Goal: Task Accomplishment & Management: Manage account settings

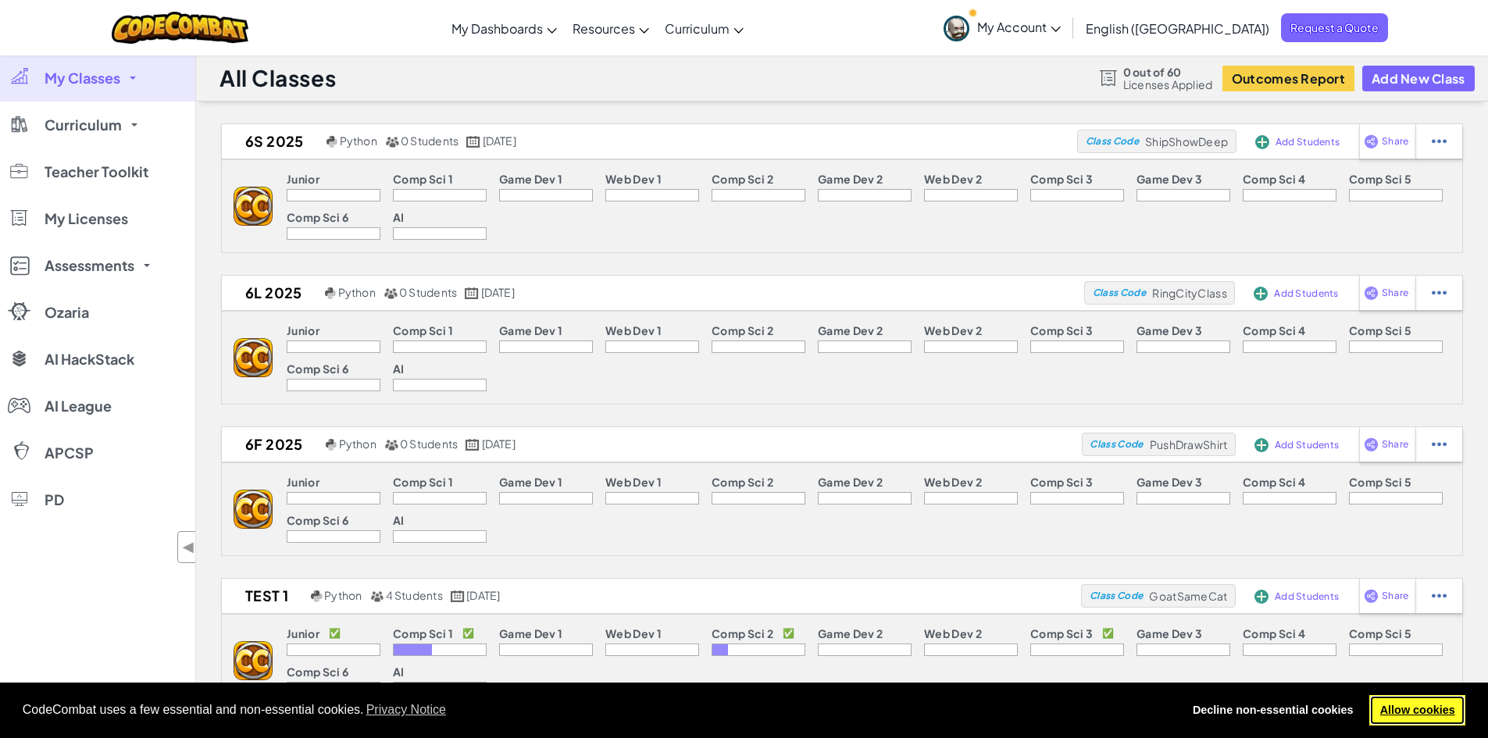
click at [1429, 715] on link "Allow cookies" at bounding box center [1418, 710] width 96 height 31
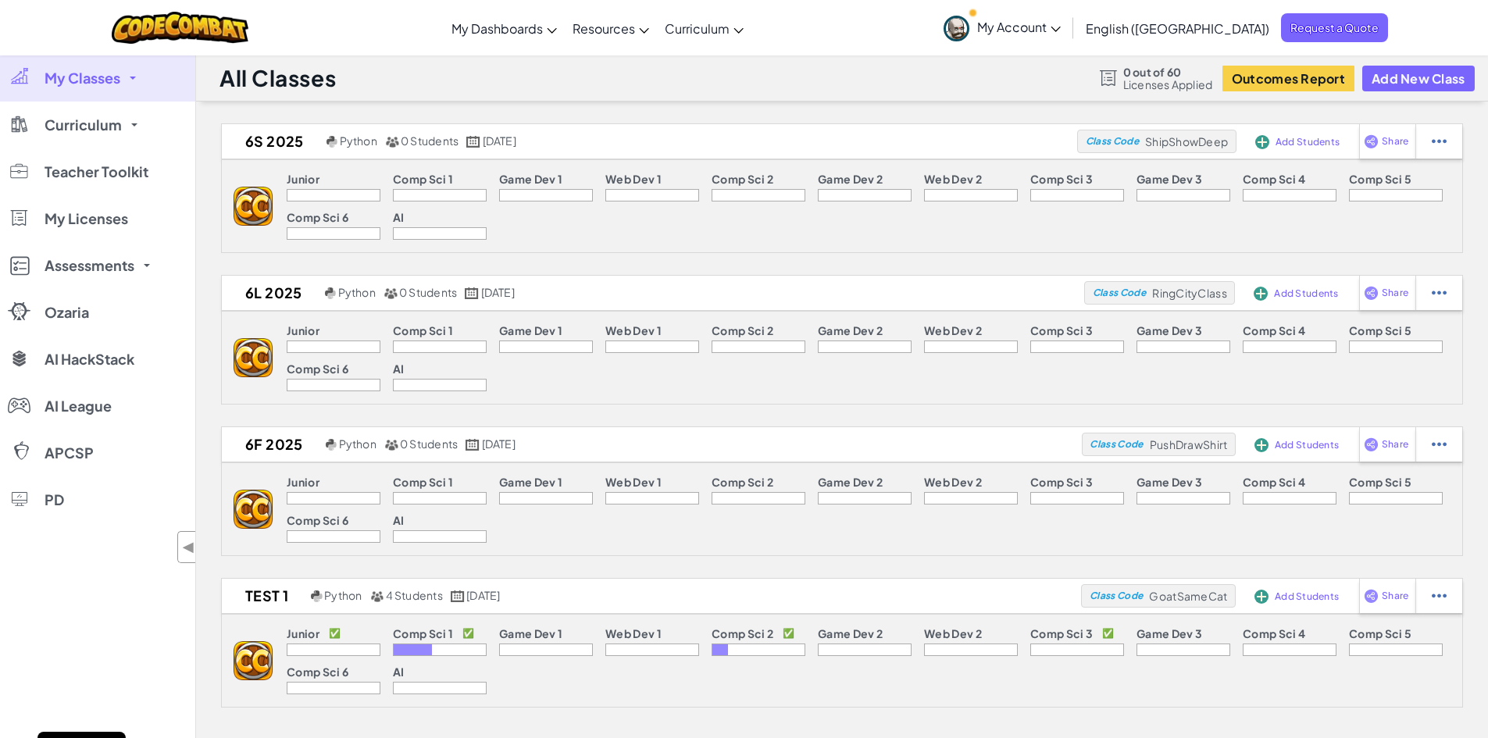
click at [129, 88] on link "My Classes" at bounding box center [97, 78] width 195 height 47
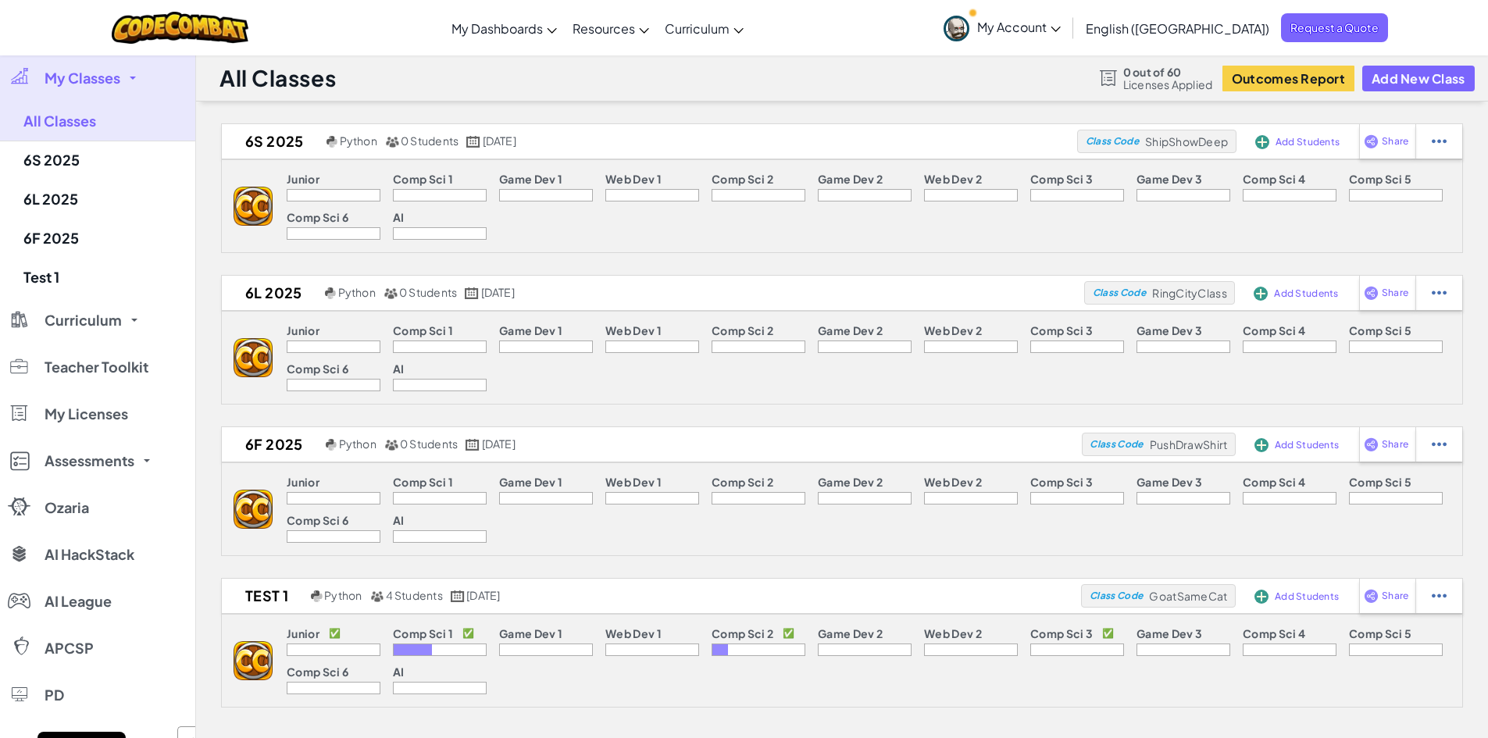
click at [129, 88] on link "My Classes" at bounding box center [97, 78] width 195 height 47
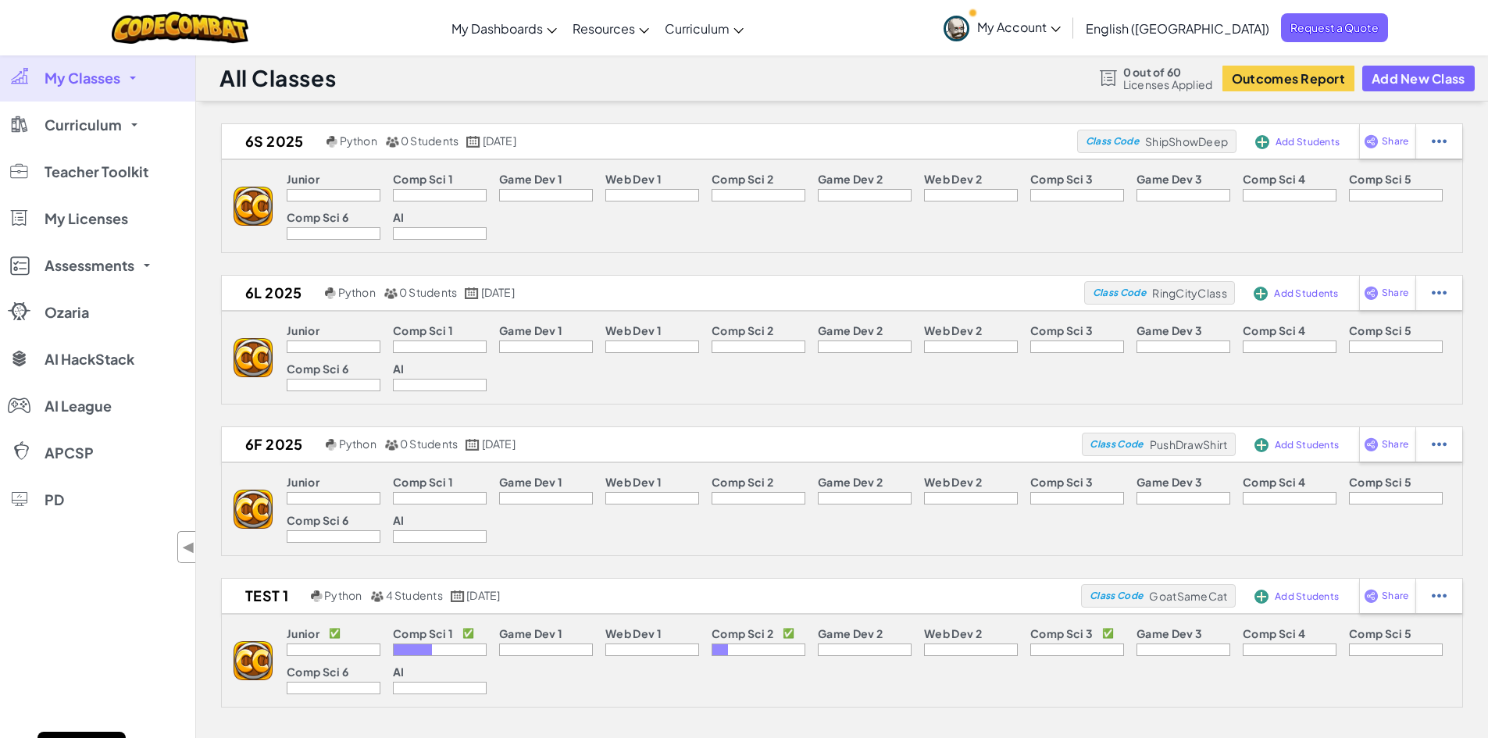
click at [129, 88] on link "My Classes" at bounding box center [97, 78] width 195 height 47
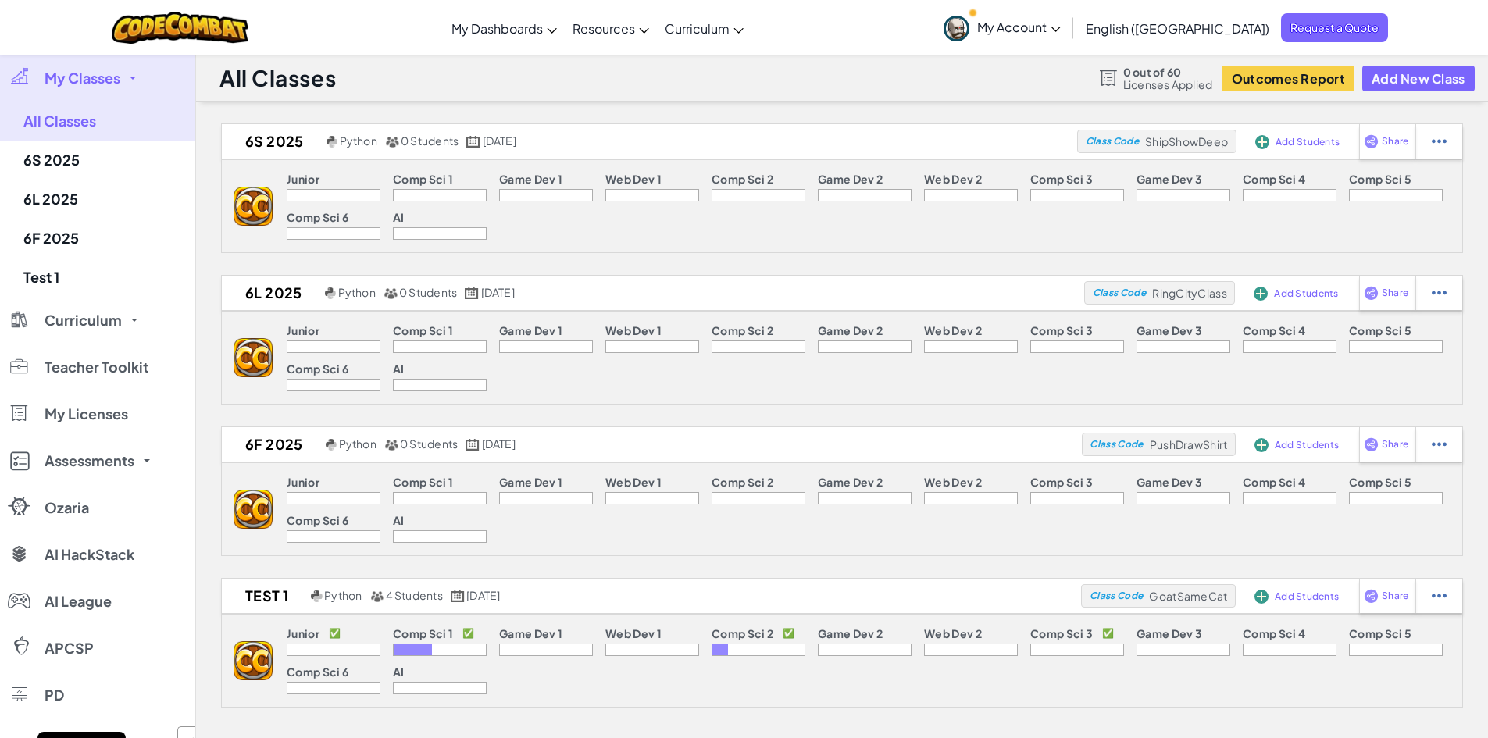
click at [129, 88] on link "My Classes" at bounding box center [97, 78] width 195 height 47
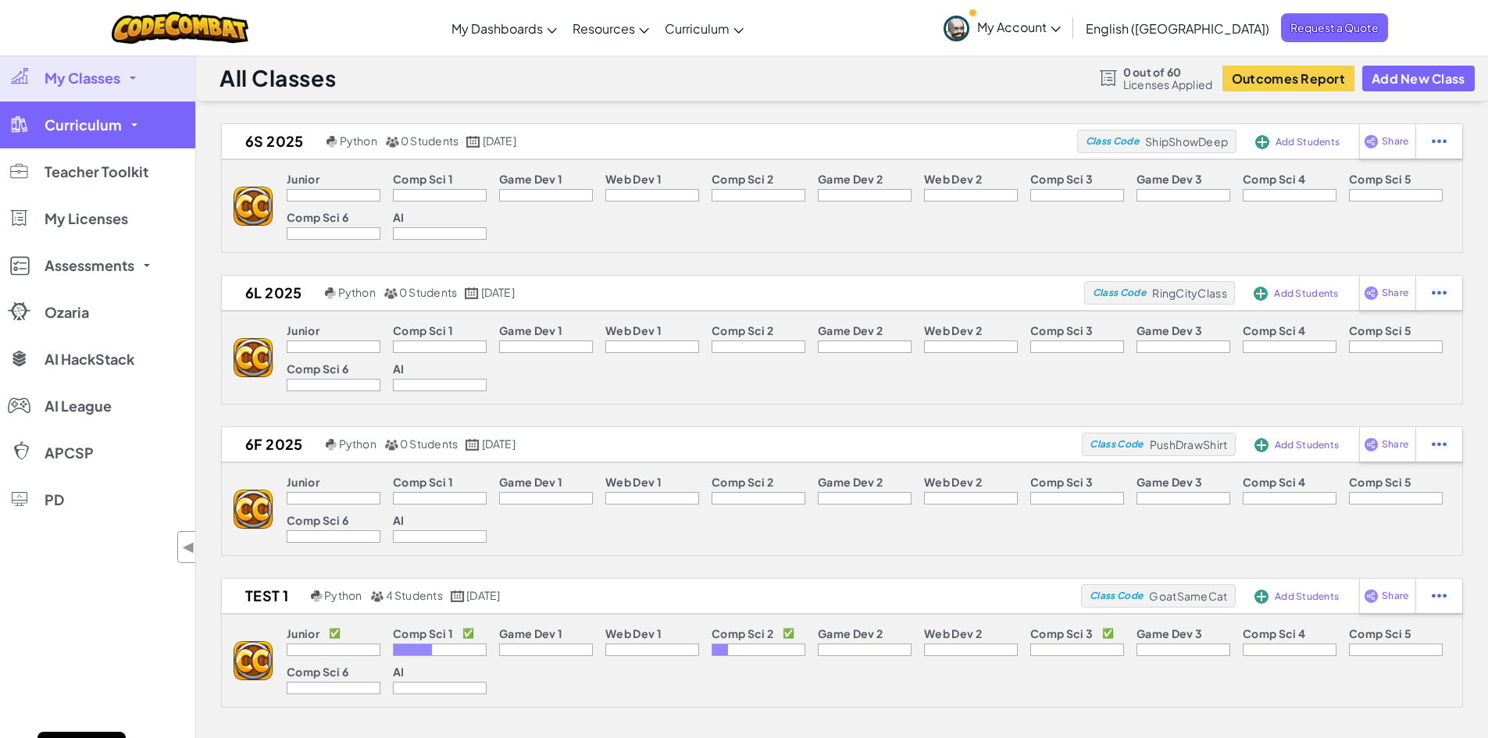
click at [133, 127] on link "Curriculum" at bounding box center [97, 125] width 195 height 47
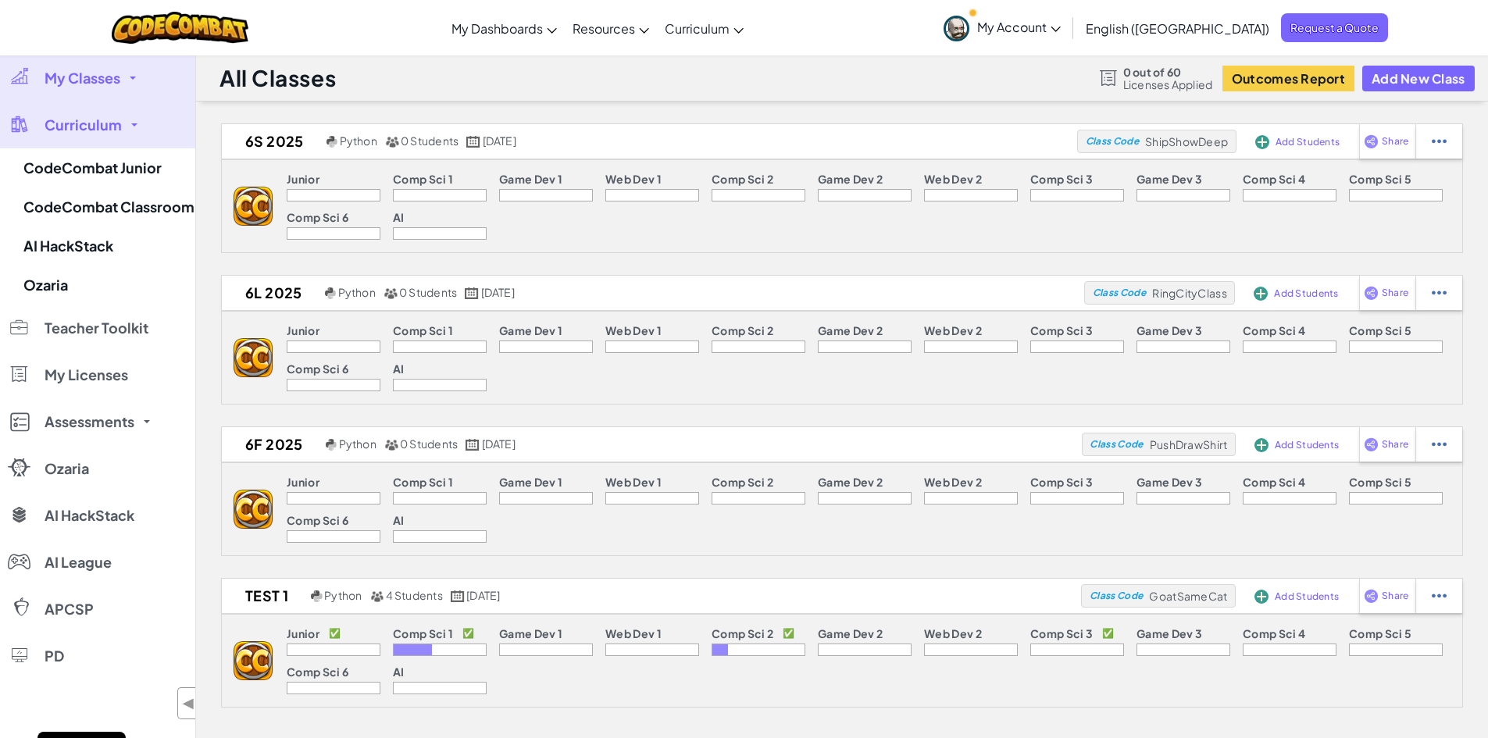
click at [133, 127] on link "Curriculum" at bounding box center [97, 125] width 195 height 47
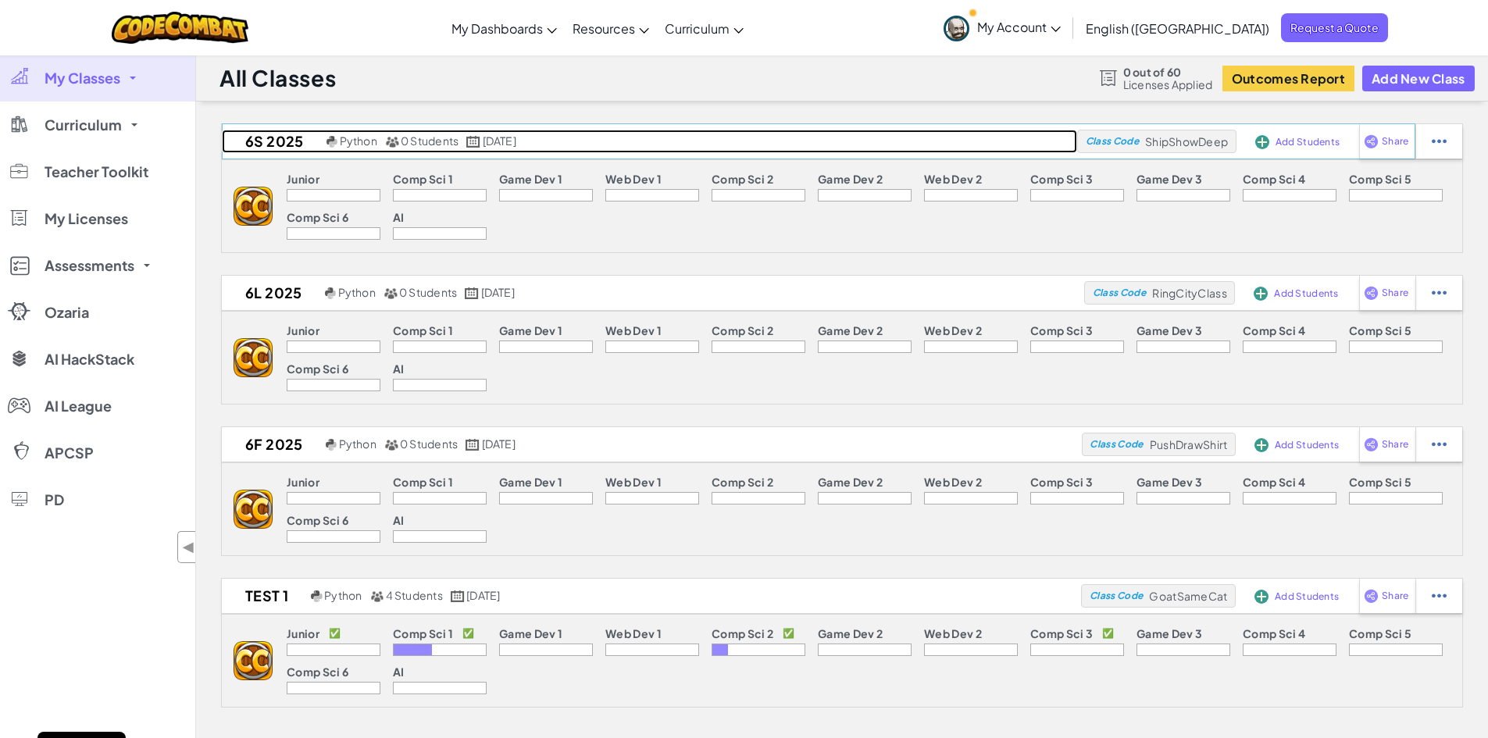
click at [267, 139] on h2 "6S 2025" at bounding box center [272, 141] width 101 height 23
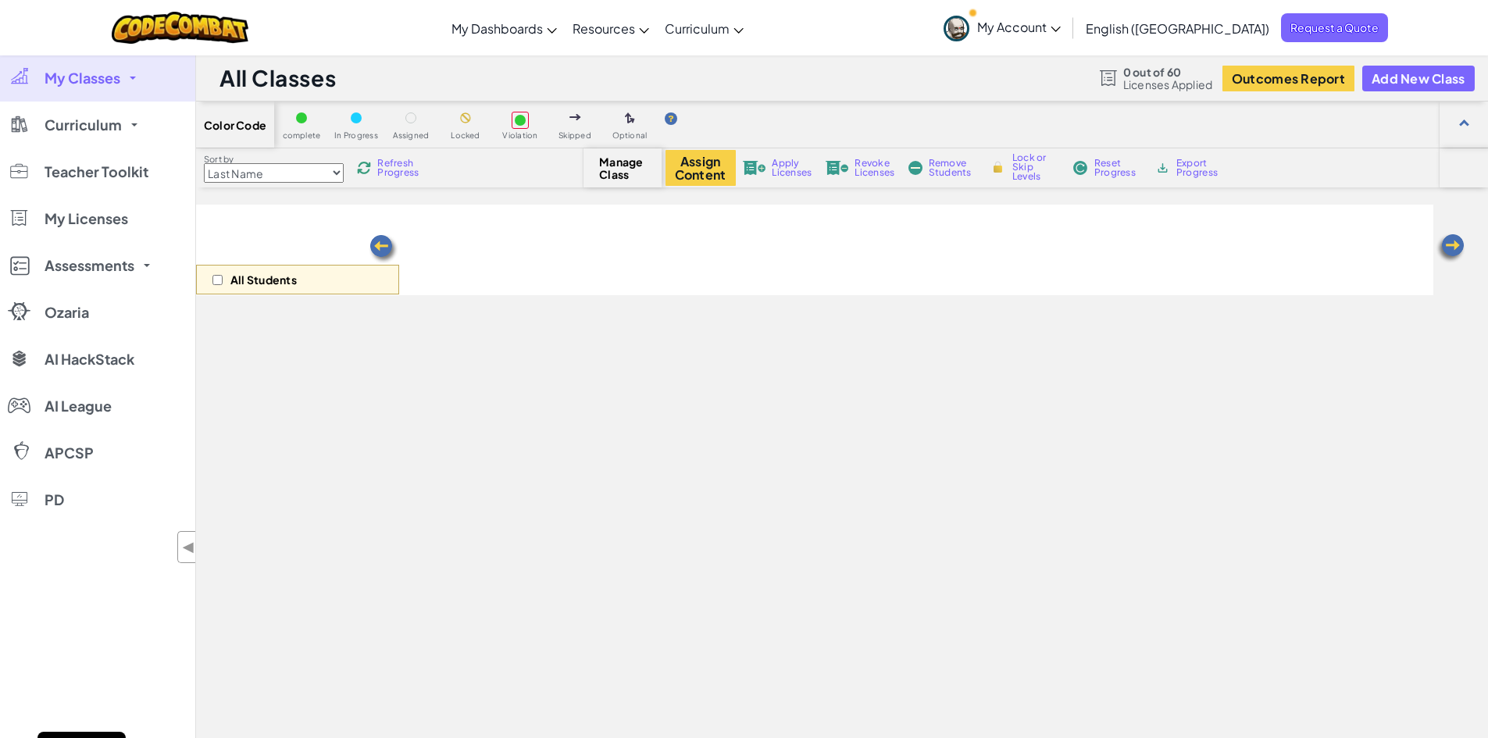
select select "560f1a9f22961295f9427742"
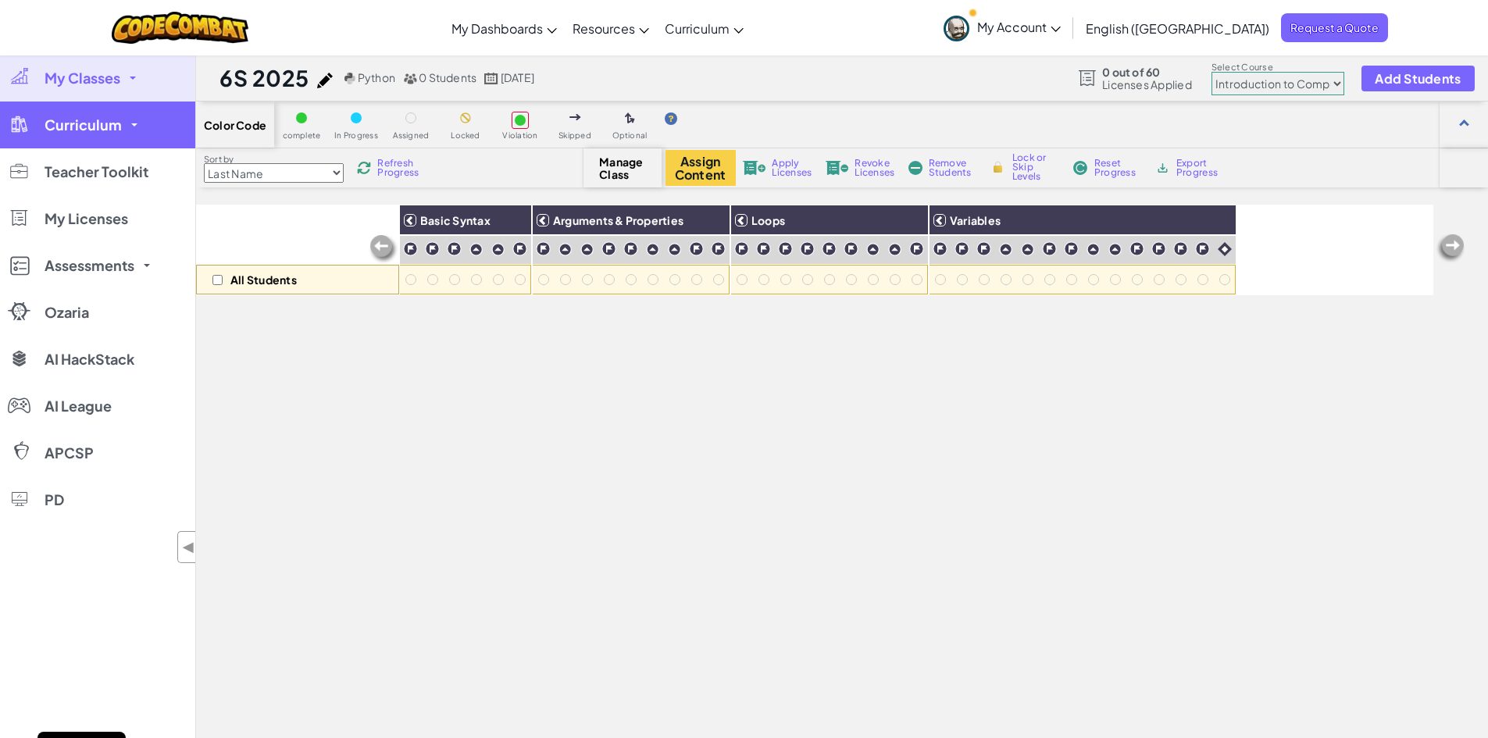
click at [134, 125] on span at bounding box center [134, 124] width 6 height 3
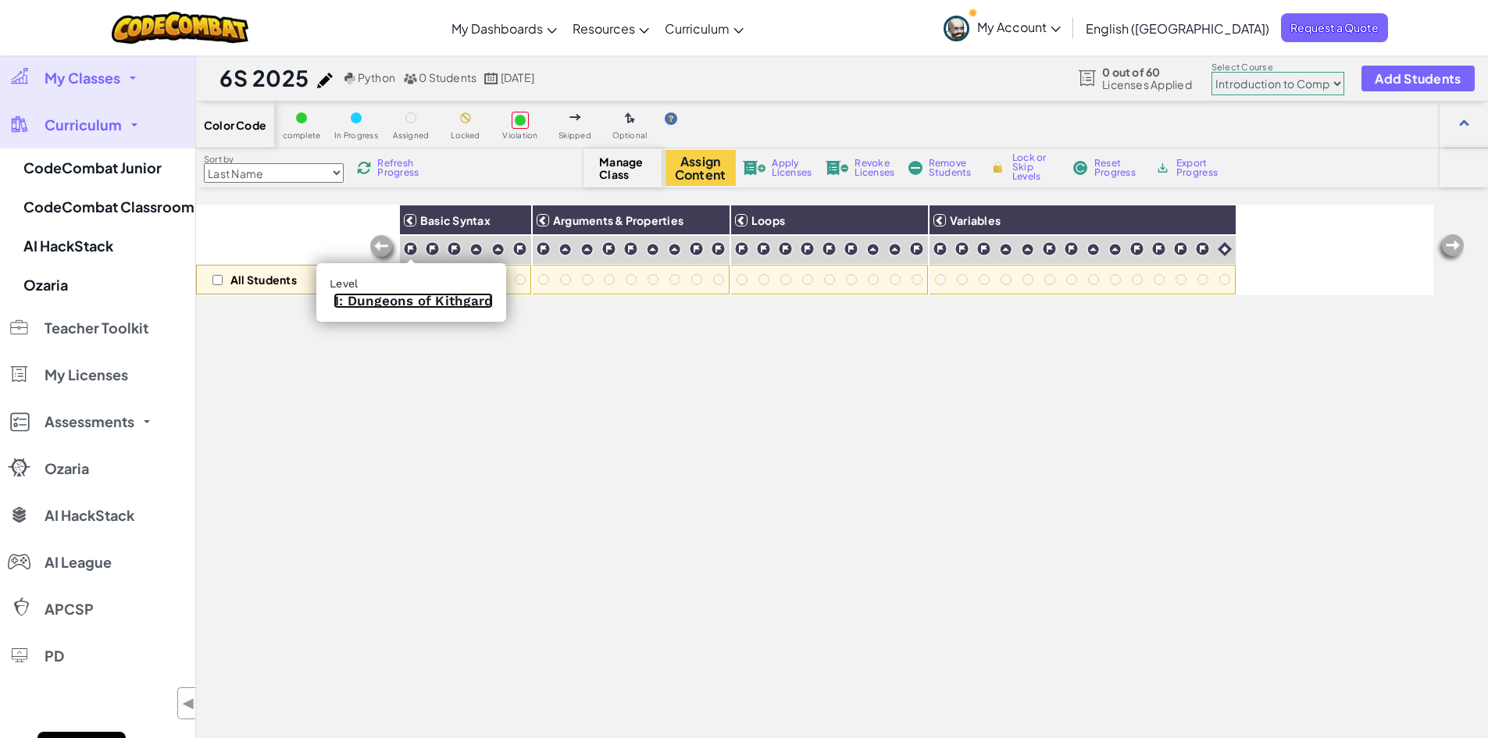
click at [381, 304] on link "1: Dungeons of Kithgard" at bounding box center [413, 301] width 159 height 16
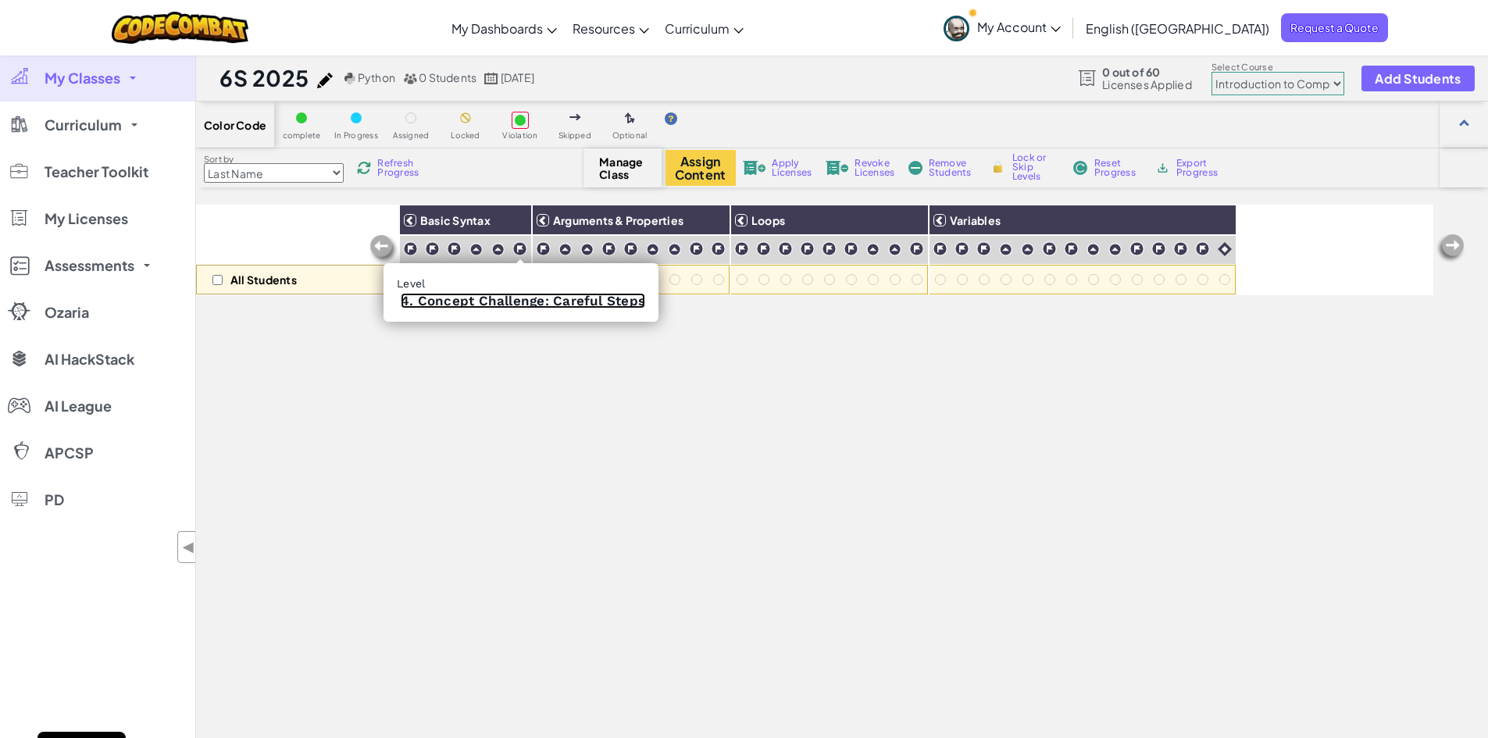
click at [534, 304] on link "4. Concept Challenge: Careful Steps" at bounding box center [523, 301] width 245 height 16
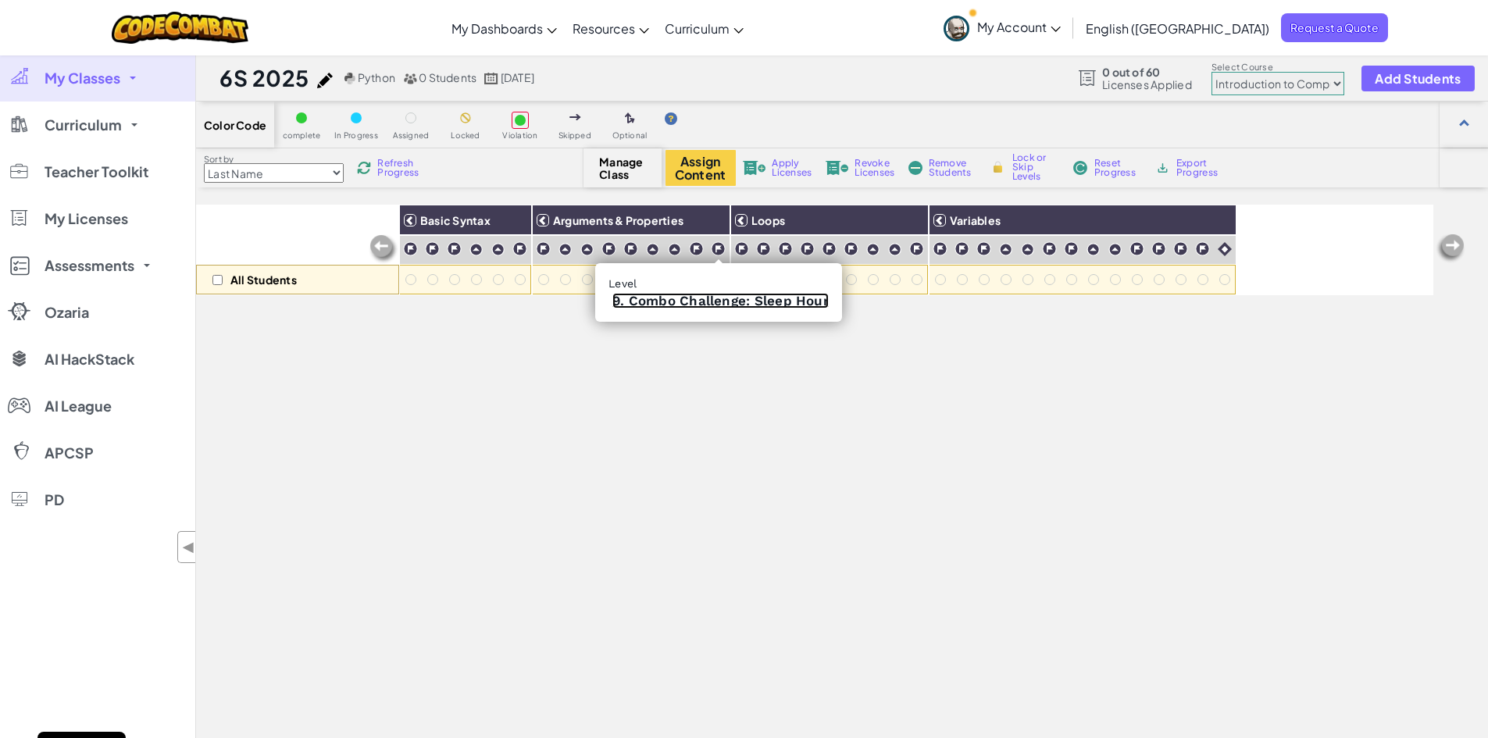
click at [720, 300] on link "9. Combo Challenge: Sleep Hour" at bounding box center [721, 301] width 216 height 16
click at [739, 248] on img at bounding box center [741, 248] width 15 height 15
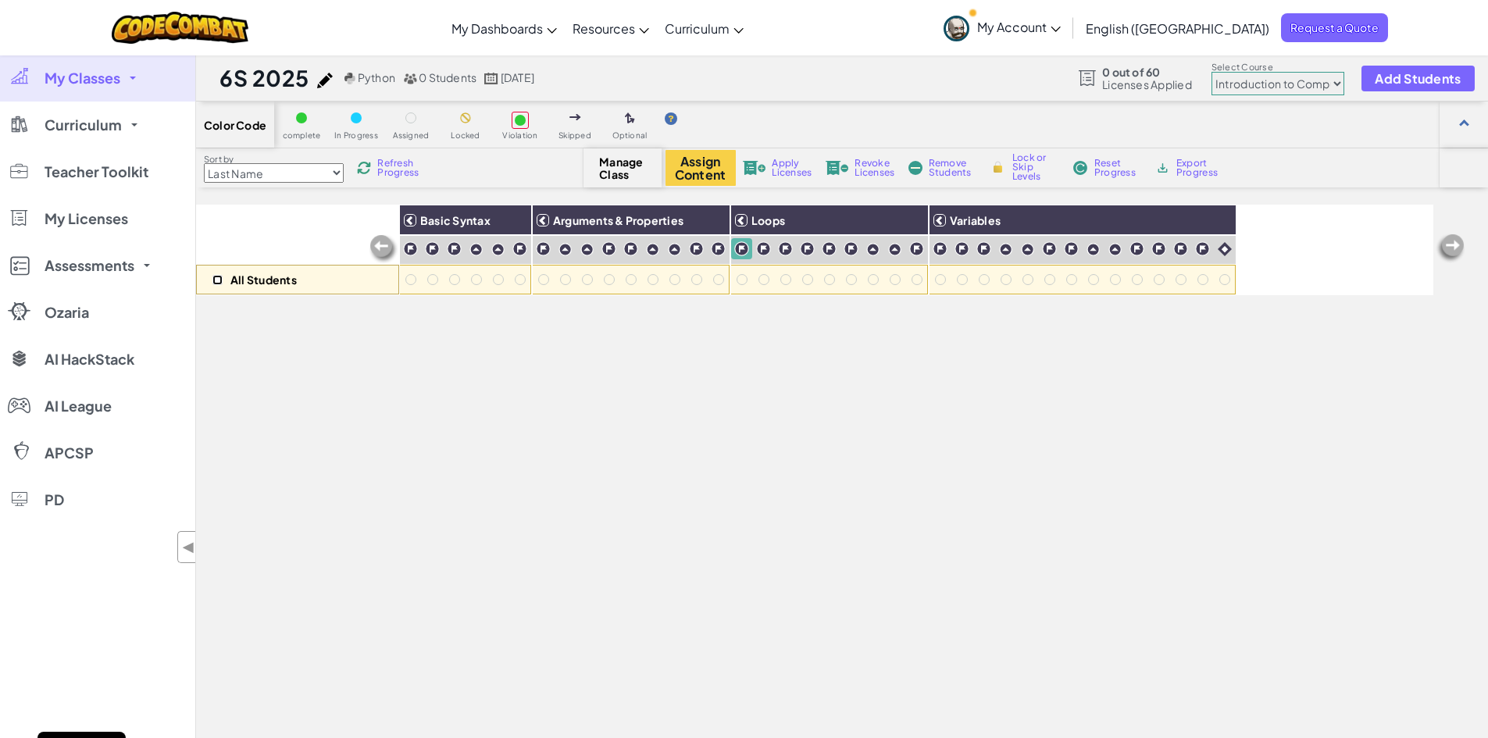
click at [219, 282] on input "checkbox" at bounding box center [218, 280] width 10 height 10
checkbox input "true"
click at [1037, 167] on span "Lock or Skip Levels" at bounding box center [1036, 167] width 46 height 28
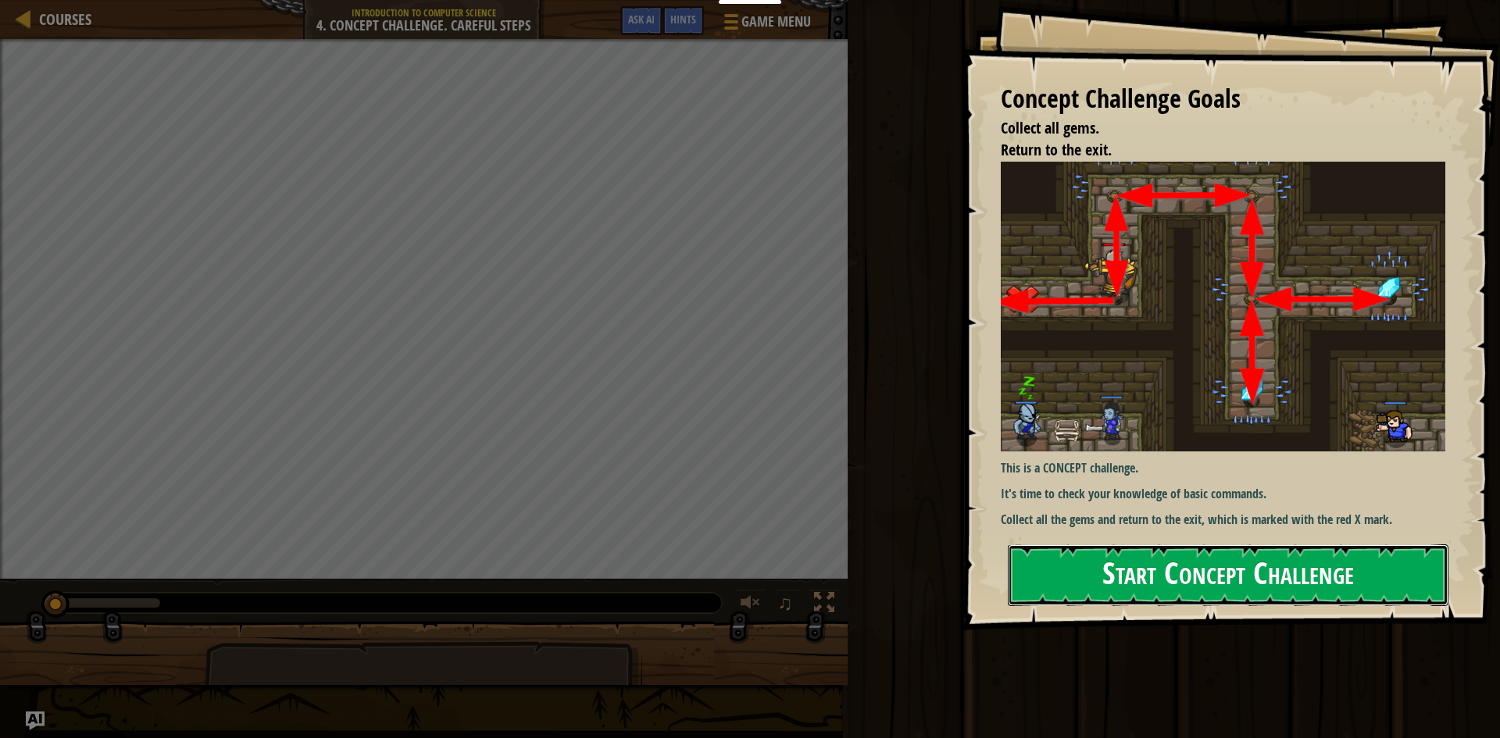
click at [1123, 584] on button "Start Concept Challenge" at bounding box center [1228, 576] width 441 height 62
